Goal: Obtain resource: Download file/media

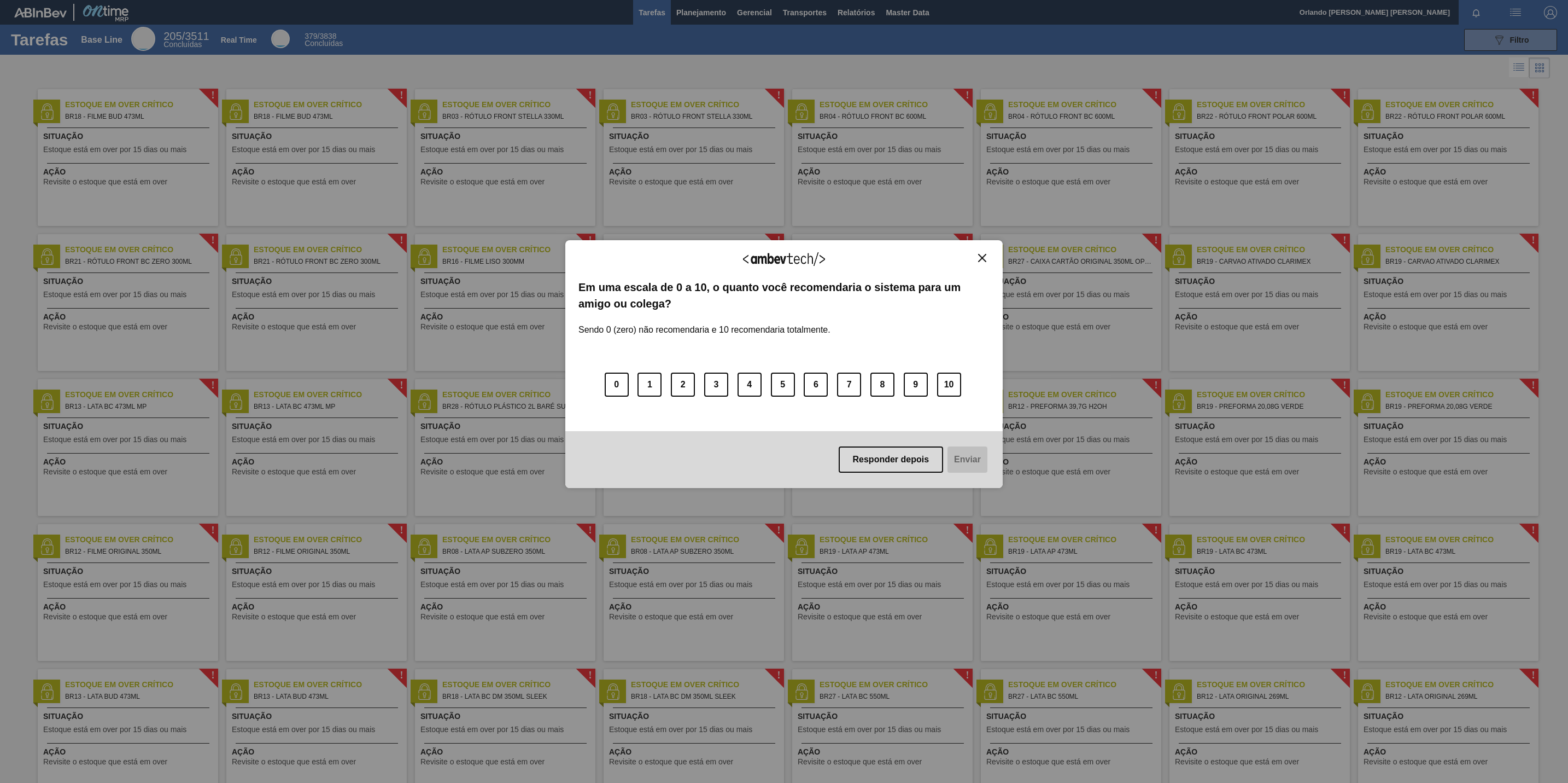
click at [990, 263] on div "Agradecemos seu feedback! Em uma escala de 0 a 10, o quanto você recomendaria o…" at bounding box center [784, 365] width 438 height 249
click at [978, 253] on button "Close" at bounding box center [983, 257] width 15 height 9
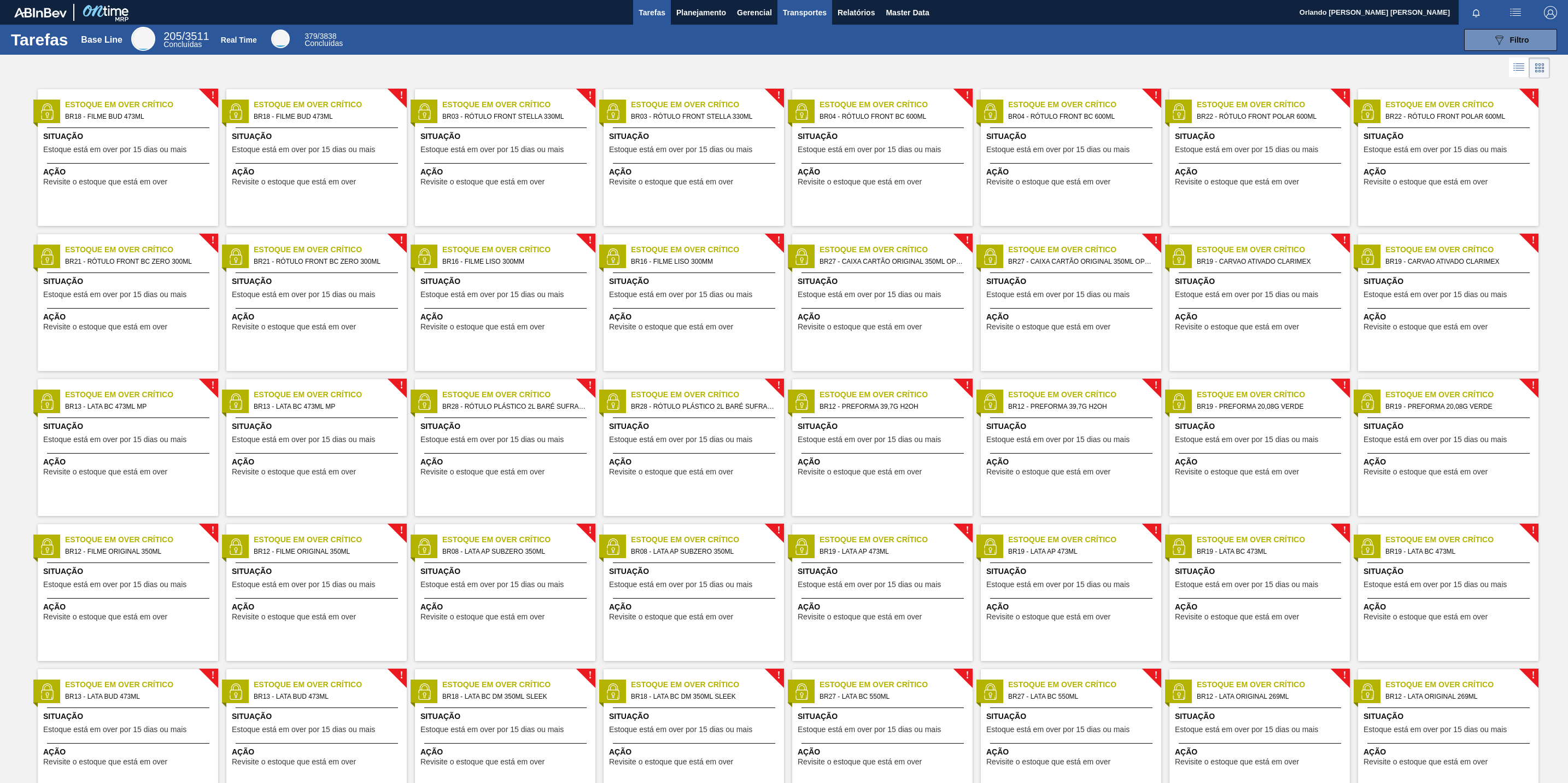
drag, startPoint x: 858, startPoint y: 11, endPoint x: 794, endPoint y: 1, distance: 64.8
click at [858, 11] on span "Relatórios" at bounding box center [857, 12] width 37 height 13
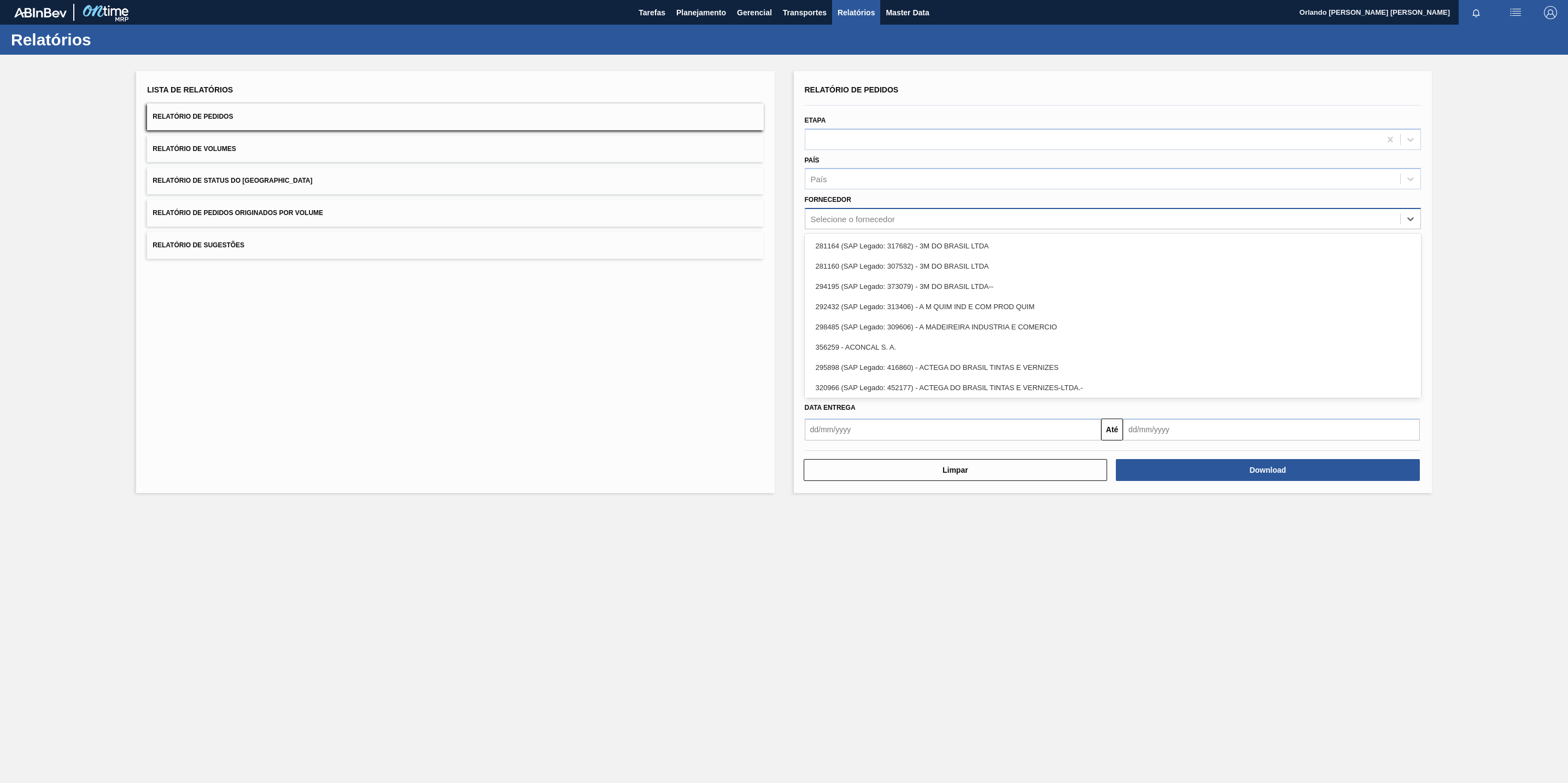
click at [842, 222] on div "Selecione o fornecedor" at bounding box center [853, 218] width 84 height 9
paste input "279659"
type input "279659"
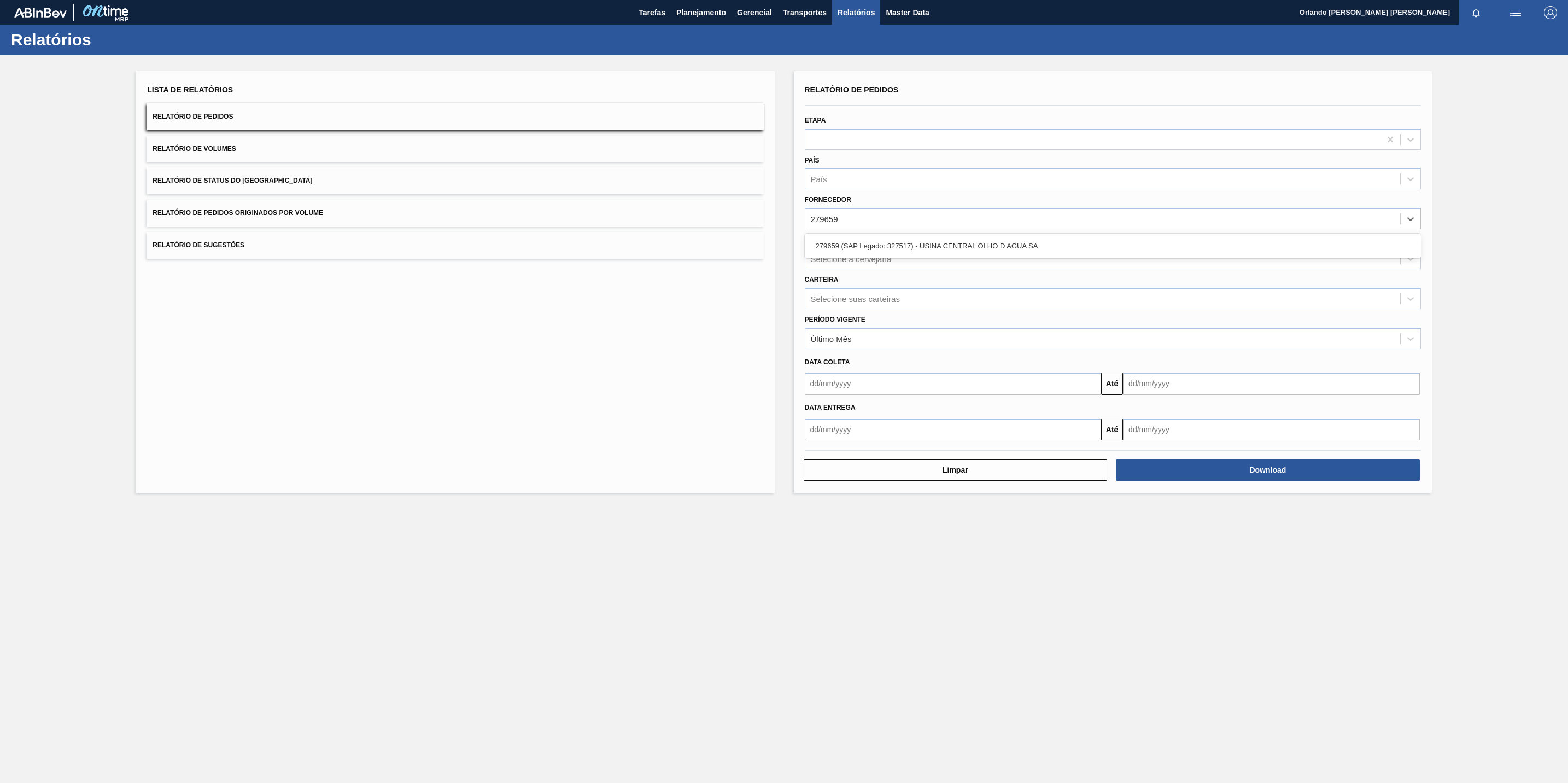
click at [875, 235] on div "279659 (SAP Legado: 327517) - USINA CENTRAL OLHO D AGUA SA" at bounding box center [1112, 246] width 616 height 24
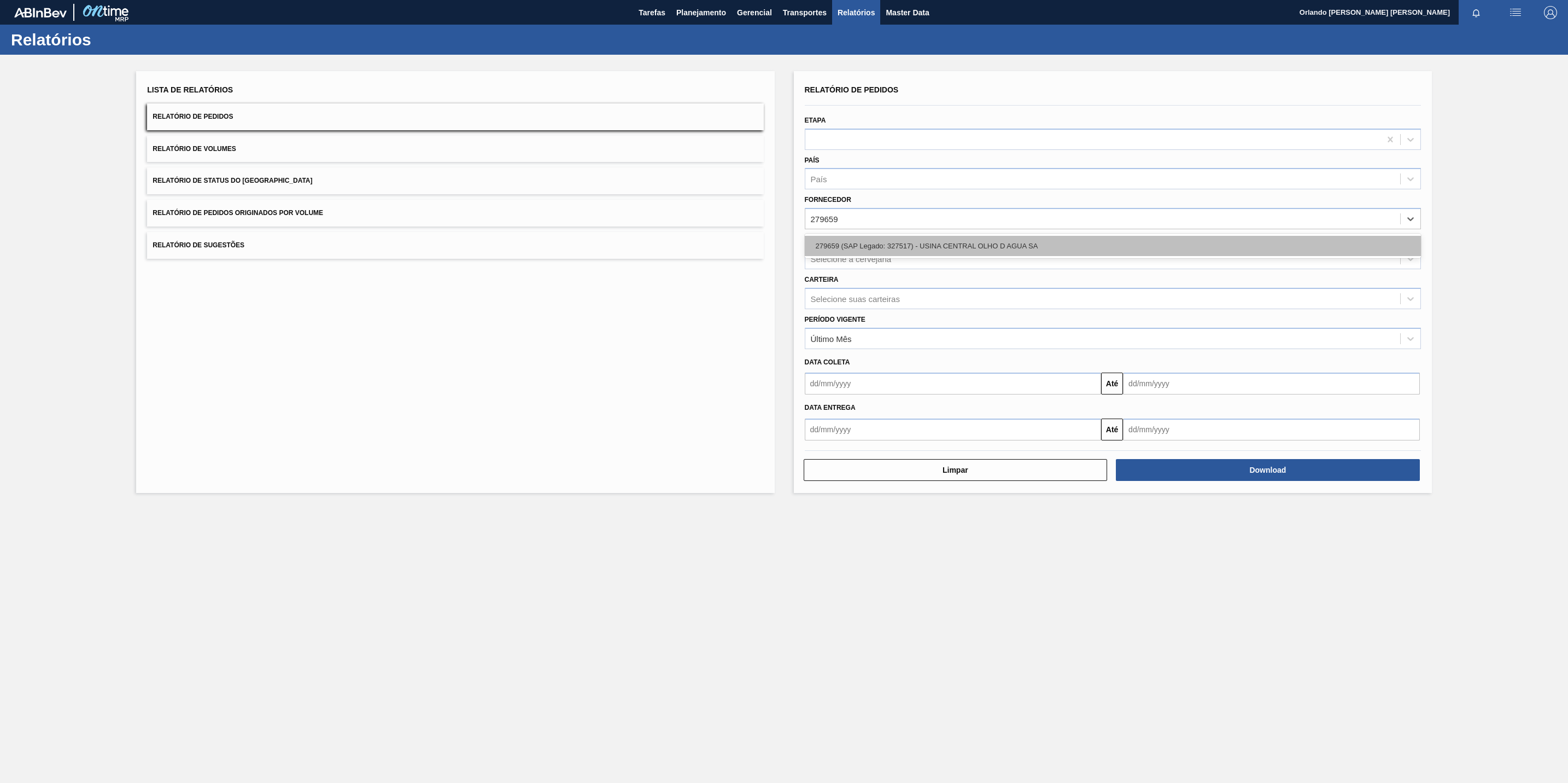
click at [870, 240] on div "279659 (SAP Legado: 327517) - USINA CENTRAL OLHO D AGUA SA" at bounding box center [1112, 245] width 616 height 20
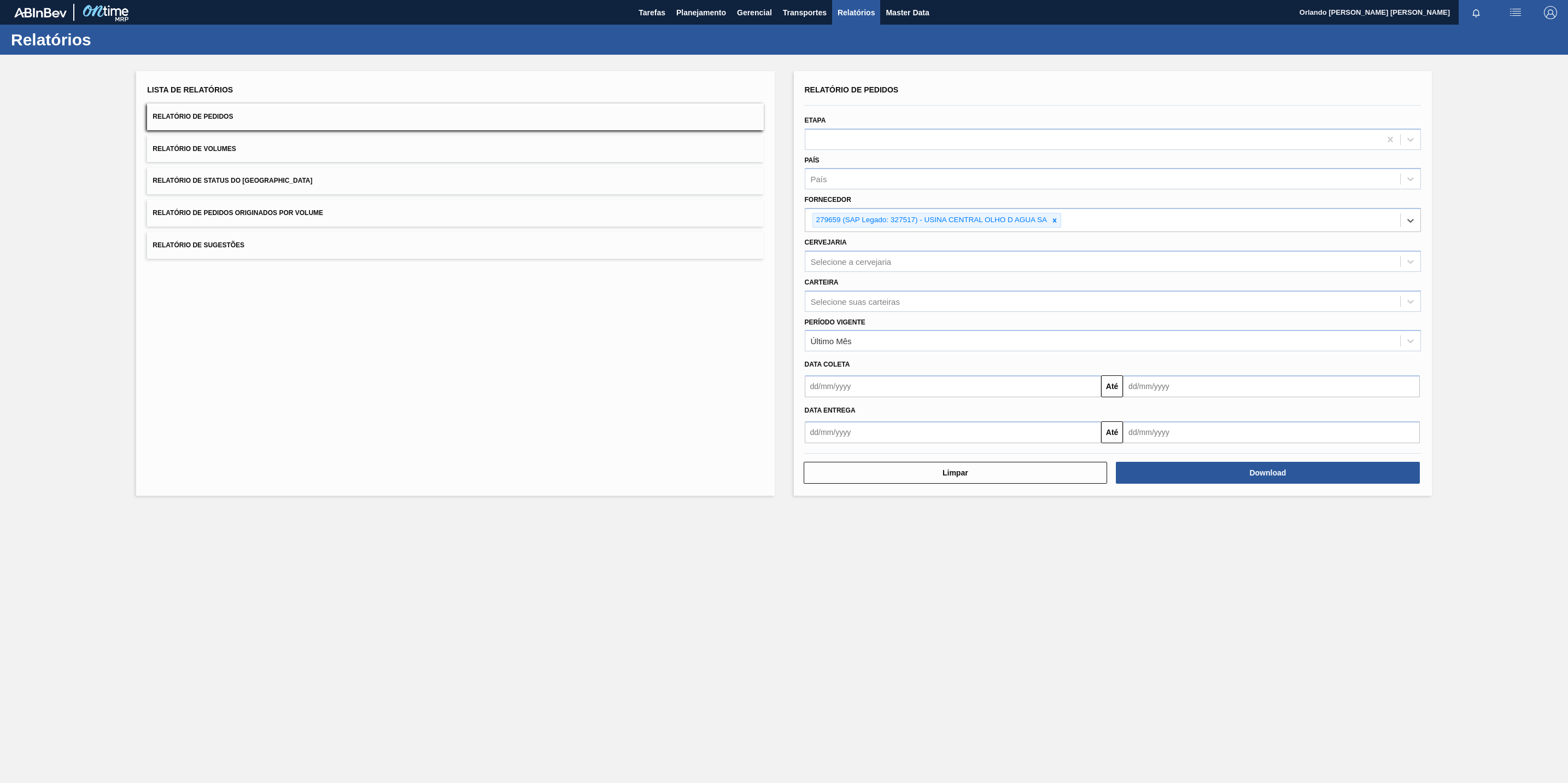
click at [706, 314] on div "Lista de Relatórios Relatório de Pedidos Relatório de Volumes Relatório de Stat…" at bounding box center [456, 283] width 638 height 425
click at [933, 261] on div "Selecione a cervejaria" at bounding box center [1103, 262] width 595 height 16
type input "aq"
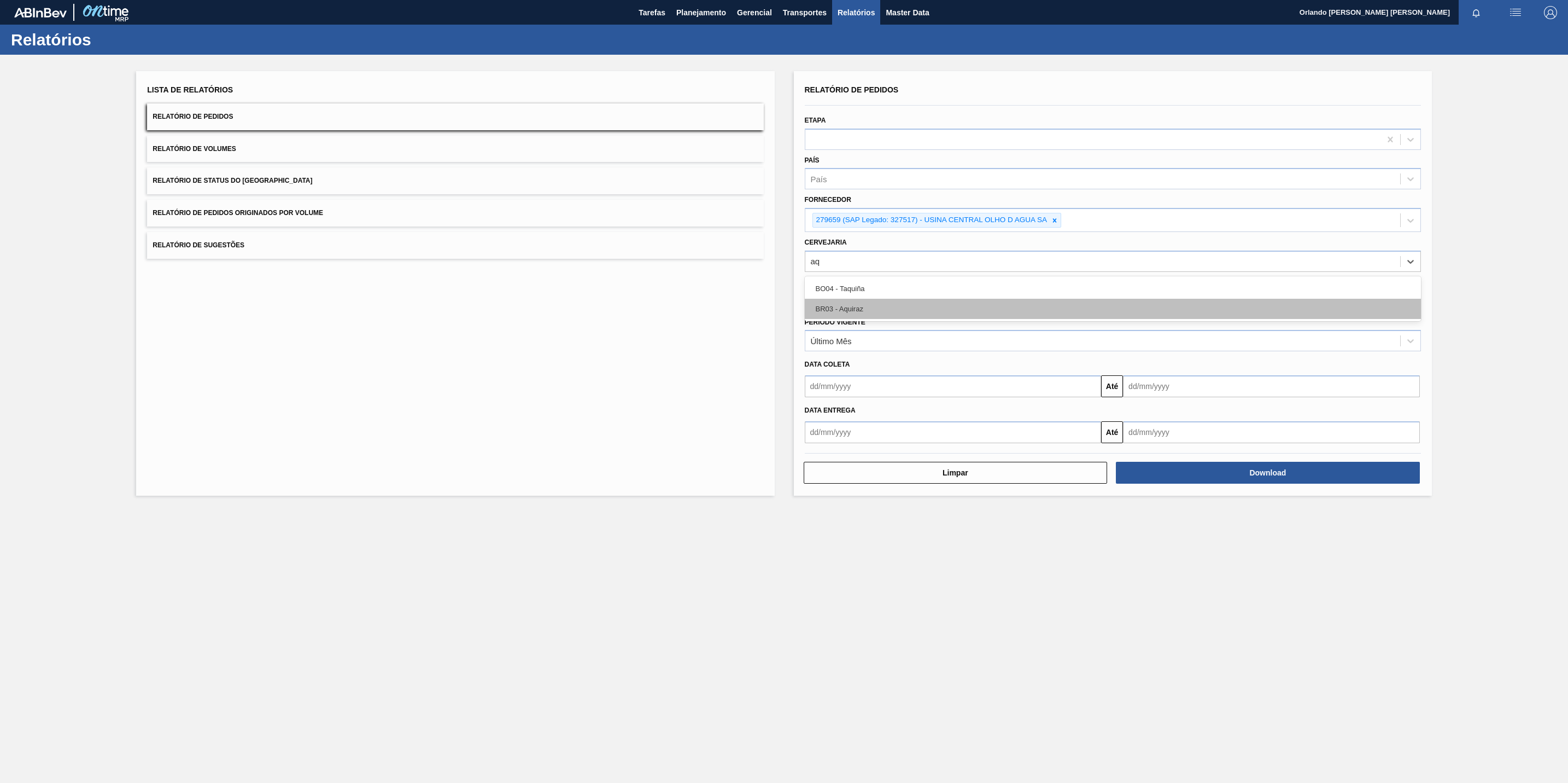
click at [900, 302] on div "BR03 - Aquiraz" at bounding box center [1112, 309] width 616 height 20
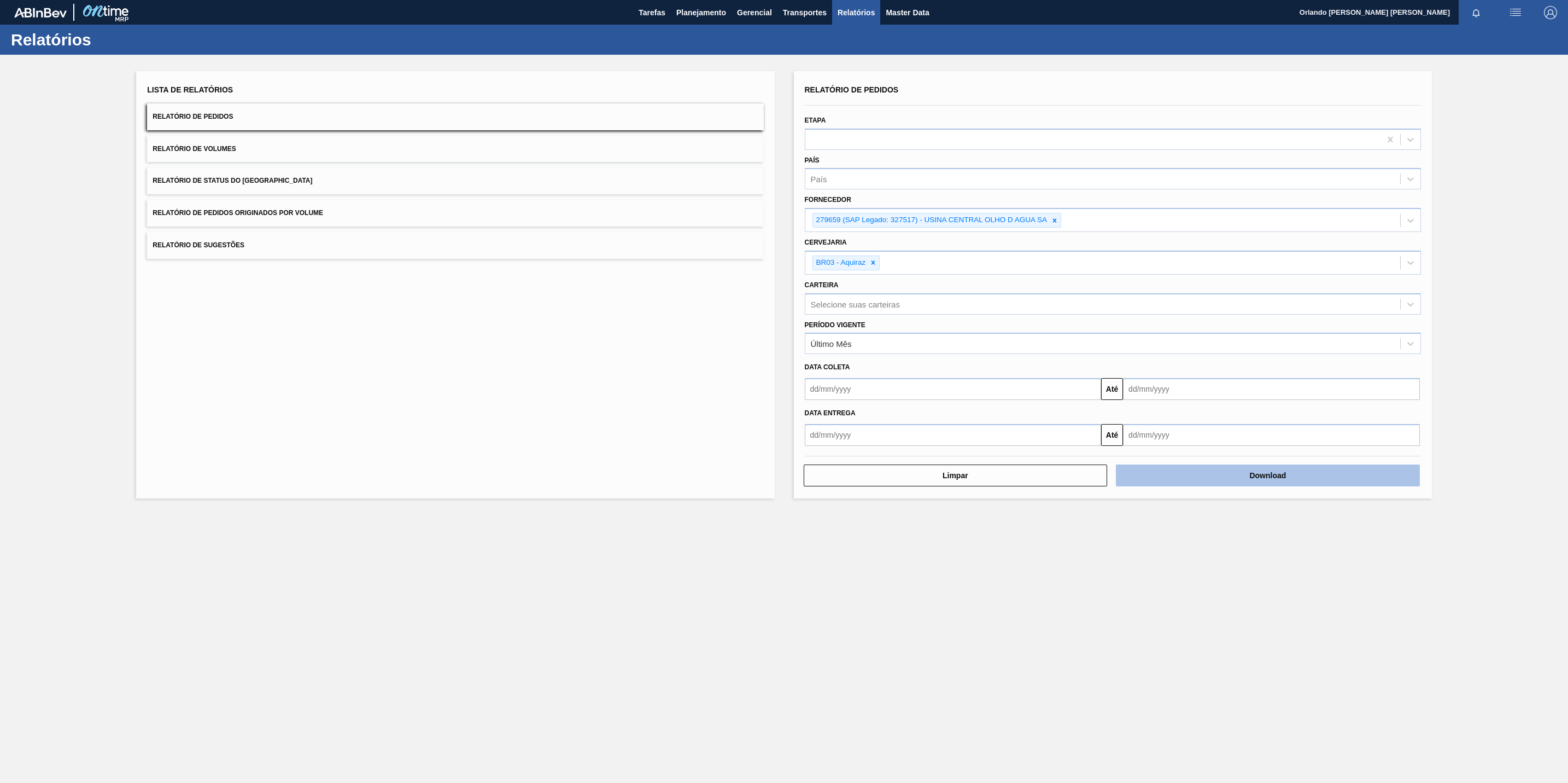
click at [1157, 486] on button "Download" at bounding box center [1268, 475] width 304 height 22
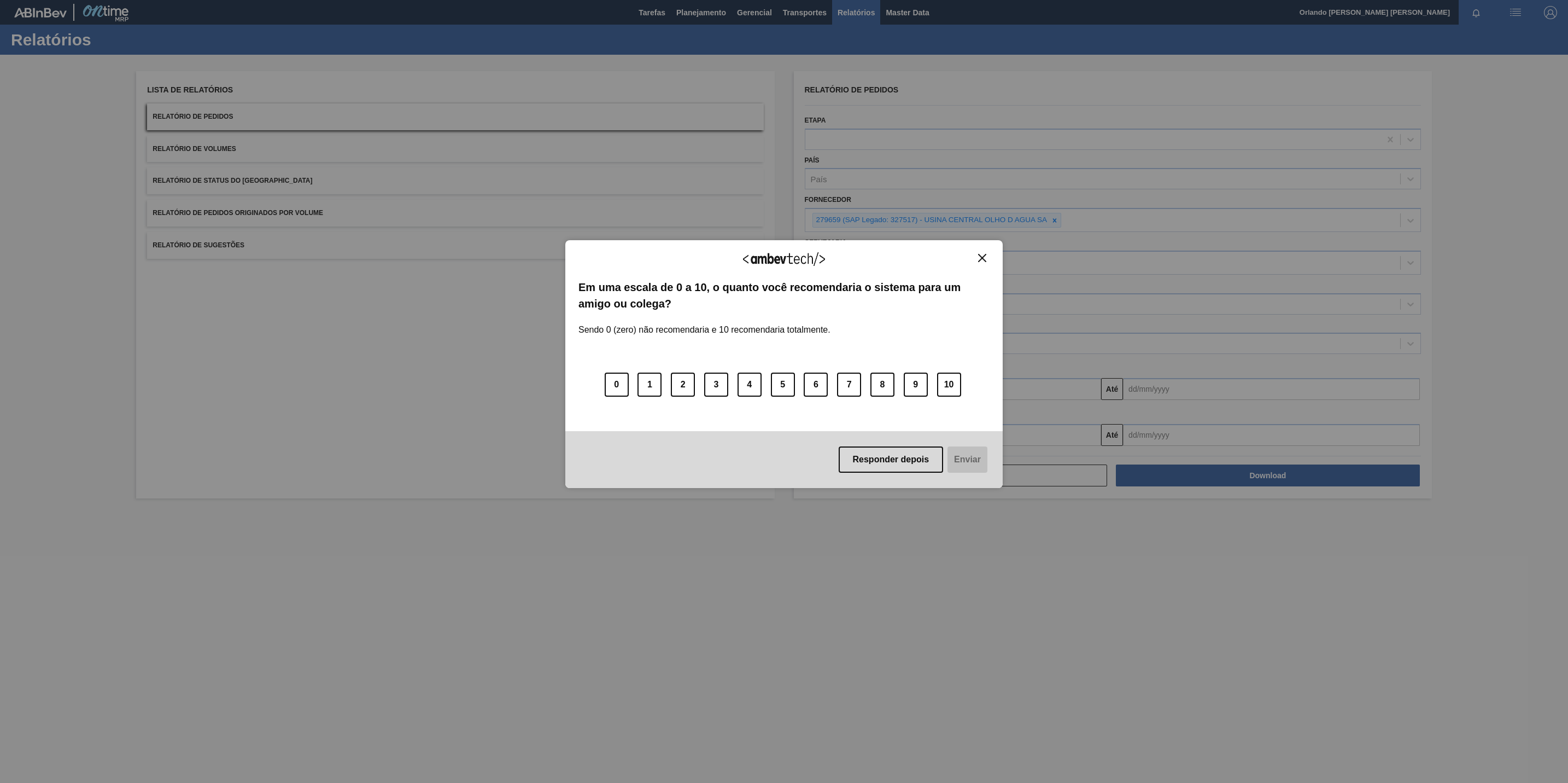
click at [983, 261] on img "Close" at bounding box center [983, 257] width 8 height 8
